Goal: Information Seeking & Learning: Learn about a topic

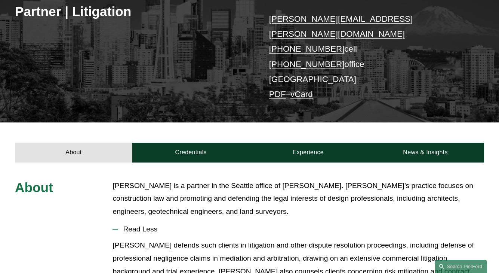
scroll to position [220, 0]
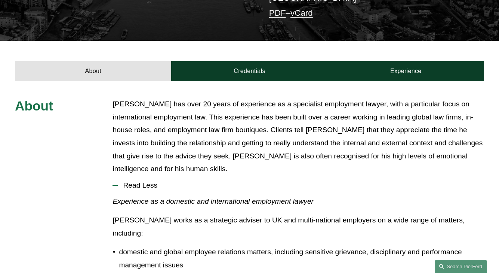
scroll to position [231, 0]
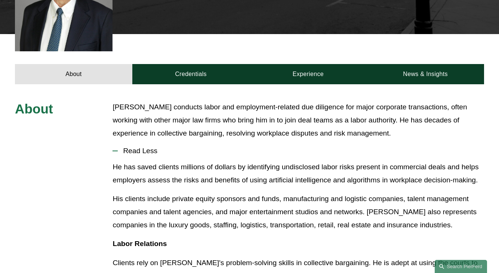
scroll to position [271, 0]
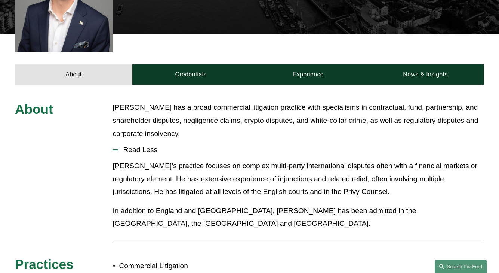
scroll to position [258, 0]
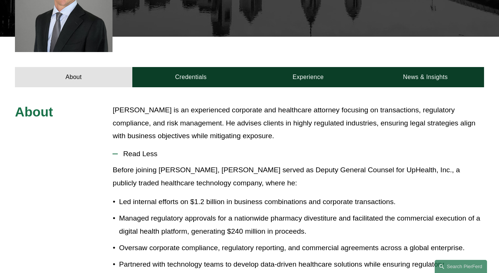
scroll to position [256, 0]
